Goal: Find contact information: Find contact information

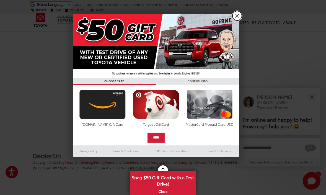
click at [237, 15] on link "X" at bounding box center [236, 15] width 9 height 9
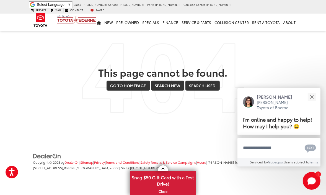
click at [161, 50] on div "This page cannot be found. Go to Homepage Go to Homepage Search New Search New …" at bounding box center [163, 78] width 268 height 71
click at [313, 97] on button "Close" at bounding box center [312, 97] width 12 height 12
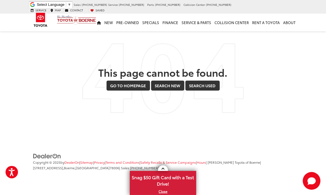
click at [114, 43] on div "This page cannot be found. Go to Homepage Go to Homepage Search New Search New …" at bounding box center [163, 78] width 268 height 71
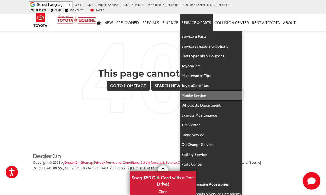
click at [192, 90] on link "Mobile Service" at bounding box center [211, 95] width 63 height 10
click at [192, 88] on link "Search Used" at bounding box center [202, 85] width 34 height 10
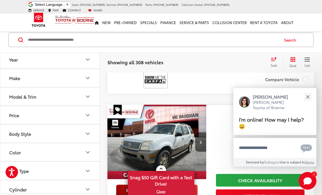
scroll to position [172, 0]
click at [308, 97] on div "Close" at bounding box center [308, 97] width 4 height 4
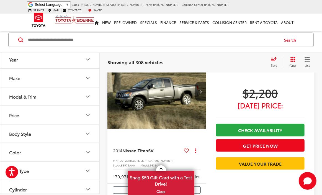
scroll to position [447, 0]
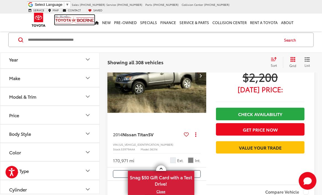
click at [73, 19] on img at bounding box center [75, 20] width 40 height 10
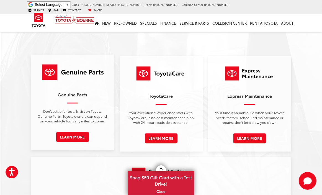
scroll to position [677, 0]
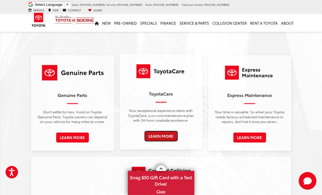
click at [161, 134] on link "Learn More" at bounding box center [161, 136] width 33 height 10
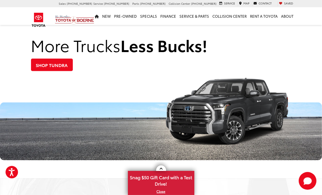
scroll to position [498, 0]
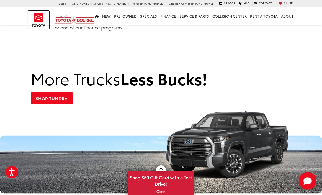
click at [41, 17] on img at bounding box center [38, 20] width 21 height 18
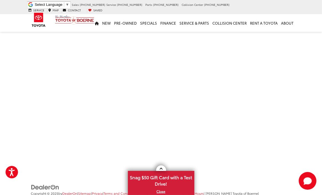
scroll to position [987, 0]
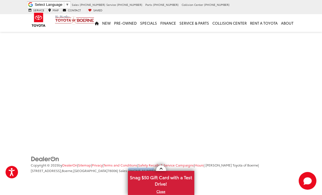
drag, startPoint x: 95, startPoint y: 170, endPoint x: 118, endPoint y: 170, distance: 22.7
click at [118, 170] on li "Copyright © 2025 by DealerOn | Sitemap | Privacy | Terms and Conditions | Safet…" at bounding box center [160, 167] width 261 height 11
click at [119, 170] on li "Copyright © 2025 by DealerOn | Sitemap | Privacy | Terms and Conditions | Safet…" at bounding box center [160, 167] width 261 height 11
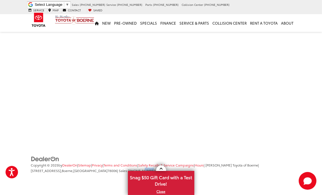
click at [118, 170] on li "Copyright © 2025 by DealerOn | Sitemap | Privacy | Terms and Conditions | Safet…" at bounding box center [160, 167] width 261 height 11
drag, startPoint x: 118, startPoint y: 170, endPoint x: 95, endPoint y: 172, distance: 23.0
click at [95, 172] on li "Copyright © 2025 by DealerOn | Sitemap | Privacy | Terms and Conditions | Safet…" at bounding box center [160, 167] width 261 height 11
click at [117, 172] on span "| Sales: [PHONE_NUMBER]" at bounding box center [137, 170] width 40 height 5
drag, startPoint x: 119, startPoint y: 170, endPoint x: 95, endPoint y: 171, distance: 24.1
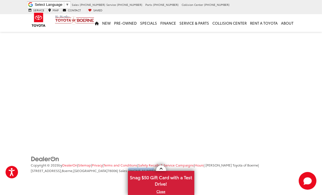
click at [95, 171] on li "Copyright © 2025 by DealerOn | Sitemap | Privacy | Terms and Conditions | Safet…" at bounding box center [160, 167] width 261 height 11
copy span "[PHONE_NUMBER]"
